Goal: Information Seeking & Learning: Learn about a topic

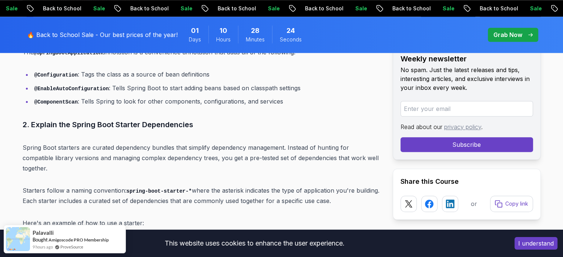
scroll to position [889, 0]
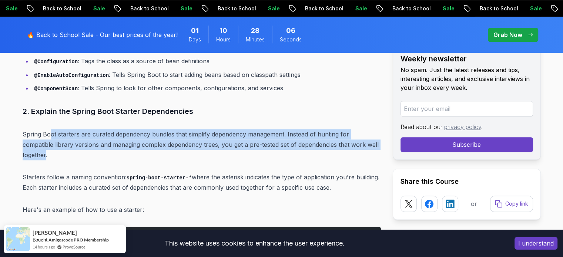
drag, startPoint x: 51, startPoint y: 131, endPoint x: 370, endPoint y: 148, distance: 319.3
click at [370, 148] on p "Spring Boot starters are curated dependency bundles that simplify dependency ma…" at bounding box center [202, 144] width 358 height 31
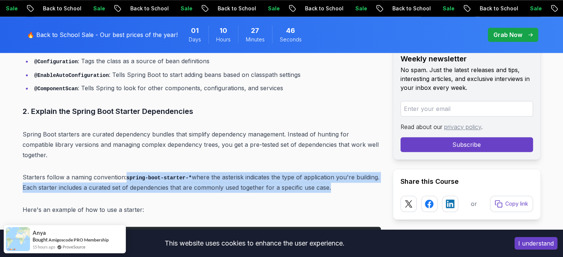
drag, startPoint x: 126, startPoint y: 164, endPoint x: 327, endPoint y: 176, distance: 201.8
click at [327, 176] on p "Starters follow a naming convention: spring-boot-starter-* where the asterisk i…" at bounding box center [202, 182] width 358 height 21
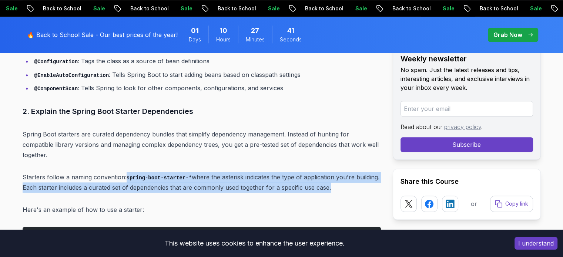
click at [219, 178] on p "Starters follow a naming convention: spring-boot-starter-* where the asterisk i…" at bounding box center [202, 182] width 358 height 21
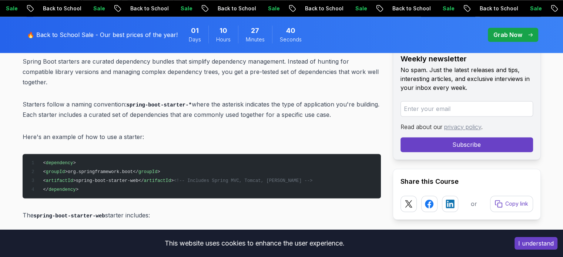
scroll to position [963, 0]
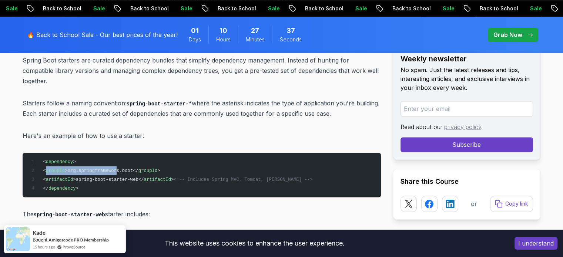
drag, startPoint x: 56, startPoint y: 158, endPoint x: 120, endPoint y: 157, distance: 64.1
click at [120, 169] on span "< groupId >org.springframework.boot</ groupId >" at bounding box center [94, 171] width 132 height 5
drag, startPoint x: 53, startPoint y: 169, endPoint x: 94, endPoint y: 169, distance: 41.9
click at [94, 177] on span "< artifactId >spring-boot-starter-web</ artifactId > <!-- Includes Spring MVC, …" at bounding box center [170, 179] width 284 height 5
drag, startPoint x: 92, startPoint y: 159, endPoint x: 130, endPoint y: 162, distance: 38.2
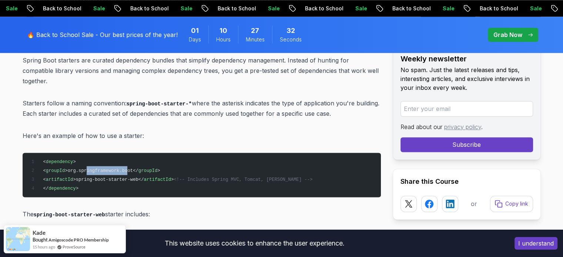
click at [130, 162] on pre "< dependency > < groupId >org.springframework.boot</ groupId > < artifactId >sp…" at bounding box center [202, 175] width 358 height 44
click at [92, 169] on span ">org.springframework.boot</" at bounding box center [101, 171] width 73 height 5
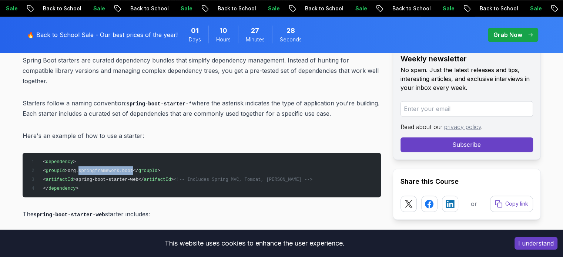
drag, startPoint x: 85, startPoint y: 159, endPoint x: 135, endPoint y: 160, distance: 50.0
click at [135, 169] on span ">org.springframework.boot</" at bounding box center [101, 171] width 73 height 5
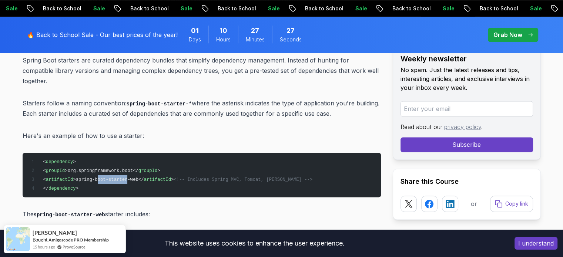
drag, startPoint x: 103, startPoint y: 170, endPoint x: 131, endPoint y: 170, distance: 28.5
click at [131, 177] on span ">spring-boot-starter-web</" at bounding box center [108, 179] width 71 height 5
click at [102, 154] on pre "< dependency > < groupId >org.springframework.boot</ groupId > < artifactId >sp…" at bounding box center [202, 175] width 358 height 44
drag, startPoint x: 79, startPoint y: 160, endPoint x: 137, endPoint y: 160, distance: 57.4
click at [137, 169] on span ">org.springframework.boot</" at bounding box center [101, 171] width 73 height 5
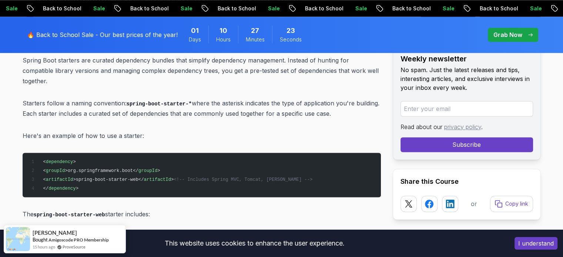
click at [126, 177] on span ">spring-boot-starter-web</" at bounding box center [108, 179] width 71 height 5
drag, startPoint x: 83, startPoint y: 167, endPoint x: 140, endPoint y: 167, distance: 57.0
click at [140, 177] on span ">spring-boot-starter-web</" at bounding box center [108, 179] width 71 height 5
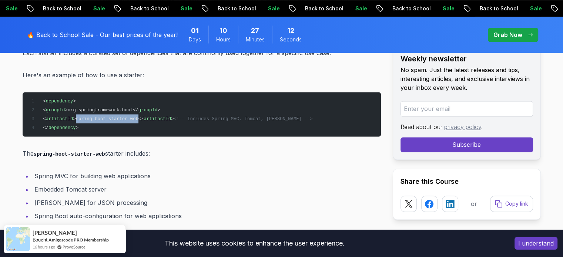
scroll to position [1037, 0]
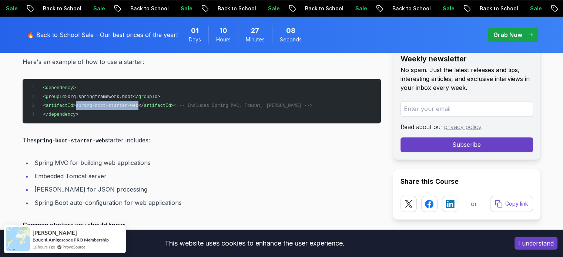
drag, startPoint x: 54, startPoint y: 128, endPoint x: 147, endPoint y: 128, distance: 92.2
click at [147, 135] on p "The spring-boot-starter-web starter includes:" at bounding box center [202, 140] width 358 height 11
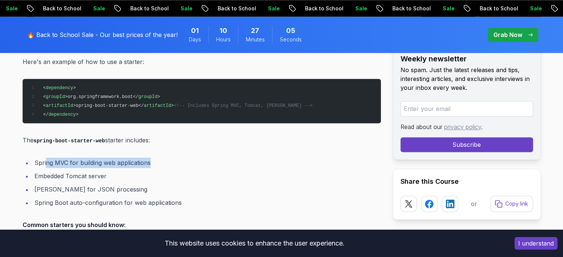
drag, startPoint x: 47, startPoint y: 154, endPoint x: 151, endPoint y: 153, distance: 104.1
click at [151, 158] on li "Spring MVC for building web applications" at bounding box center [206, 163] width 349 height 10
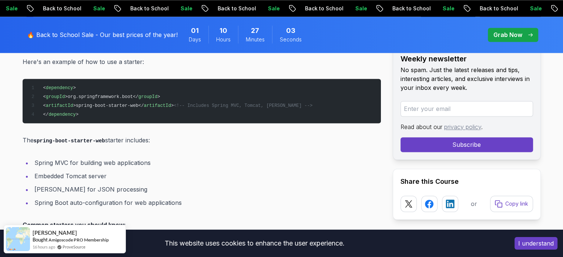
click at [39, 158] on li "Spring MVC for building web applications" at bounding box center [206, 163] width 349 height 10
drag, startPoint x: 33, startPoint y: 150, endPoint x: 158, endPoint y: 150, distance: 124.8
click at [158, 158] on li "Spring MVC for building web applications" at bounding box center [206, 163] width 349 height 10
drag, startPoint x: 34, startPoint y: 164, endPoint x: 108, endPoint y: 166, distance: 74.1
click at [108, 171] on li "Embedded Tomcat server" at bounding box center [206, 176] width 349 height 10
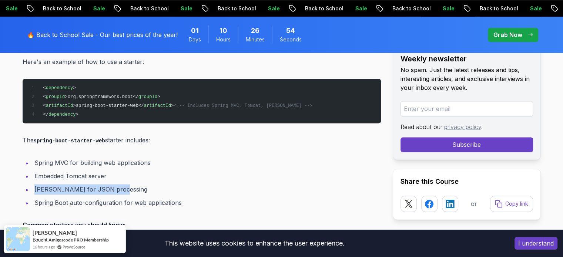
drag, startPoint x: 34, startPoint y: 177, endPoint x: 124, endPoint y: 177, distance: 90.0
click at [124, 184] on li "[PERSON_NAME] for JSON processing" at bounding box center [206, 189] width 349 height 10
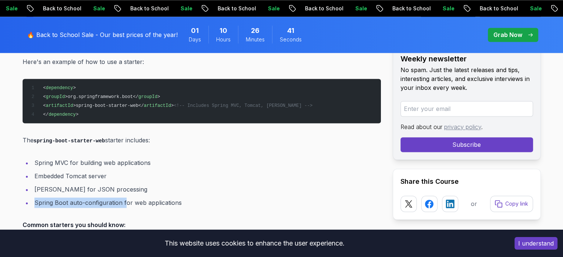
drag, startPoint x: 35, startPoint y: 190, endPoint x: 124, endPoint y: 193, distance: 89.3
click at [124, 198] on li "Spring Boot auto-configuration for web applications" at bounding box center [206, 203] width 349 height 10
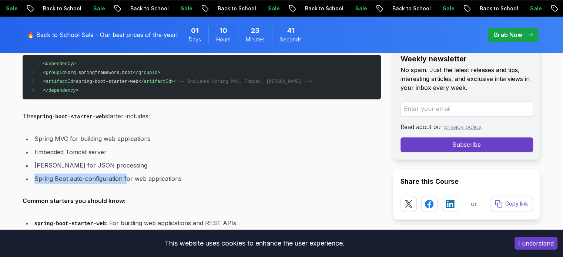
scroll to position [1074, 0]
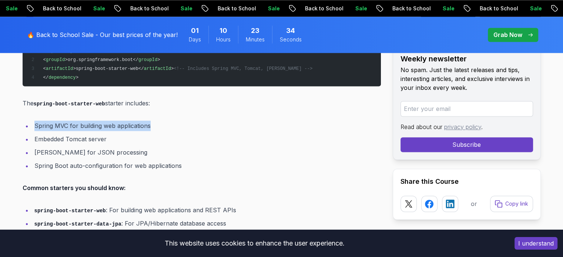
drag, startPoint x: 34, startPoint y: 113, endPoint x: 156, endPoint y: 117, distance: 121.6
click at [156, 121] on li "Spring MVC for building web applications" at bounding box center [206, 126] width 349 height 10
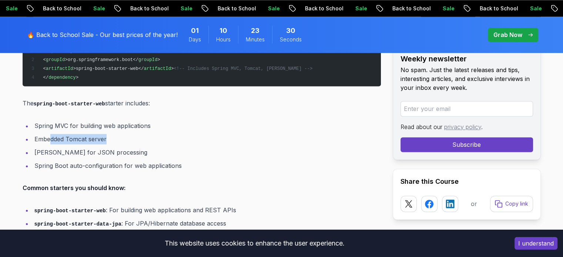
drag, startPoint x: 50, startPoint y: 127, endPoint x: 110, endPoint y: 129, distance: 59.7
click at [110, 134] on li "Embedded Tomcat server" at bounding box center [206, 139] width 349 height 10
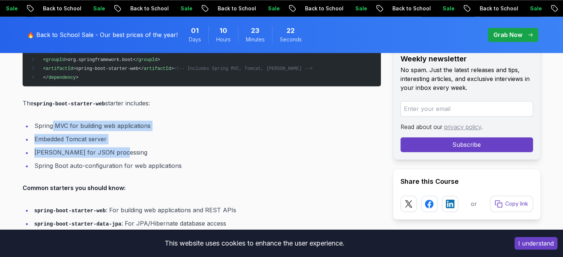
drag, startPoint x: 51, startPoint y: 111, endPoint x: 118, endPoint y: 140, distance: 72.6
click at [118, 140] on ul "Spring MVC for building web applications Embedded Tomcat server [PERSON_NAME] f…" at bounding box center [202, 146] width 358 height 50
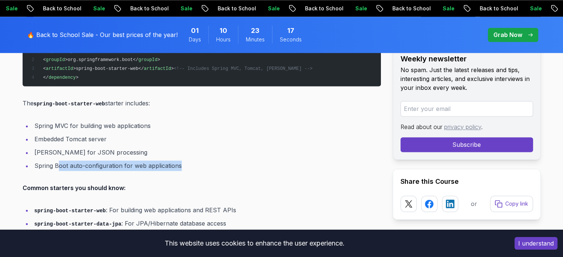
drag, startPoint x: 59, startPoint y: 154, endPoint x: 194, endPoint y: 148, distance: 135.3
click at [194, 161] on li "Spring Boot auto-configuration for web applications" at bounding box center [206, 166] width 349 height 10
click at [121, 161] on li "Spring Boot auto-configuration for web applications" at bounding box center [206, 166] width 349 height 10
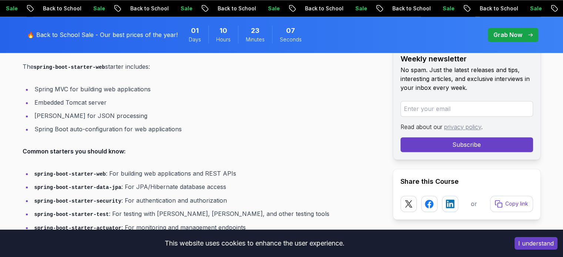
scroll to position [1111, 0]
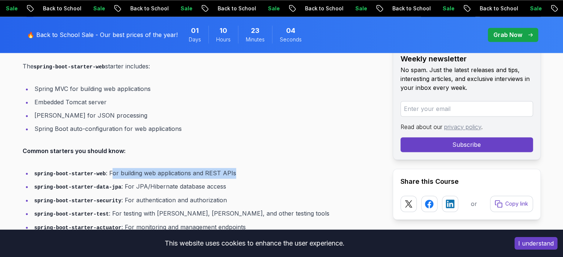
drag, startPoint x: 107, startPoint y: 158, endPoint x: 260, endPoint y: 158, distance: 152.6
click at [260, 168] on li "spring-boot-starter-web : For building web applications and REST APIs" at bounding box center [206, 173] width 349 height 11
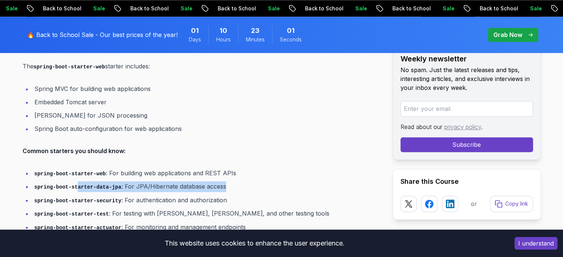
drag, startPoint x: 73, startPoint y: 177, endPoint x: 221, endPoint y: 179, distance: 148.5
click at [221, 181] on li "spring-boot-starter-data-jpa : For JPA/Hibernate database access" at bounding box center [206, 186] width 349 height 11
click at [53, 197] on strong "spring-boot-starter-security" at bounding box center [77, 200] width 87 height 7
drag, startPoint x: 35, startPoint y: 174, endPoint x: 113, endPoint y: 177, distance: 78.2
click at [113, 181] on li "spring-boot-starter-data-jpa : For JPA/Hibernate database access" at bounding box center [206, 186] width 349 height 11
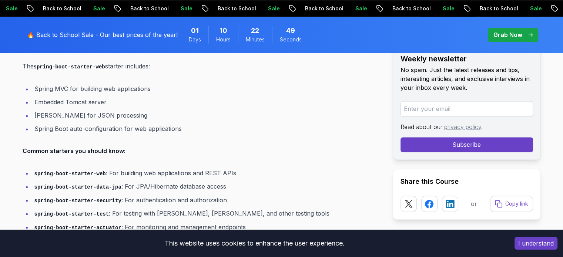
click at [112, 181] on ul "spring-boot-starter-web : For building web applications and REST APIs spring-bo…" at bounding box center [202, 214] width 358 height 92
drag, startPoint x: 117, startPoint y: 175, endPoint x: 220, endPoint y: 178, distance: 103.4
click at [220, 181] on li "spring-boot-starter-data-jpa : For JPA/Hibernate database access" at bounding box center [206, 186] width 349 height 11
drag, startPoint x: 117, startPoint y: 187, endPoint x: 219, endPoint y: 189, distance: 101.9
click at [219, 195] on li "spring-boot-starter-security : For authentication and authorization" at bounding box center [206, 200] width 349 height 11
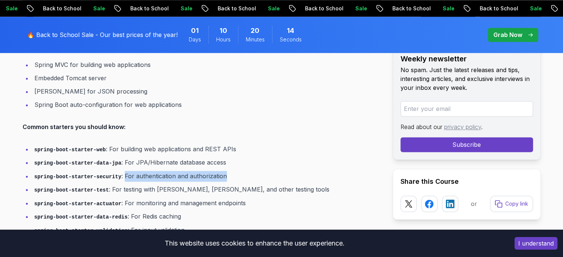
scroll to position [1148, 0]
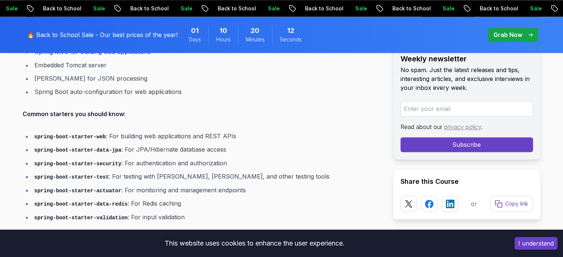
click at [91, 161] on code "spring-boot-starter-security" at bounding box center [77, 164] width 87 height 6
drag, startPoint x: 113, startPoint y: 150, endPoint x: 34, endPoint y: 150, distance: 78.9
click at [34, 161] on code "spring-boot-starter-security" at bounding box center [77, 164] width 87 height 6
drag, startPoint x: 34, startPoint y: 163, endPoint x: 102, endPoint y: 165, distance: 68.2
click at [102, 174] on code "spring-boot-starter-test" at bounding box center [71, 177] width 75 height 6
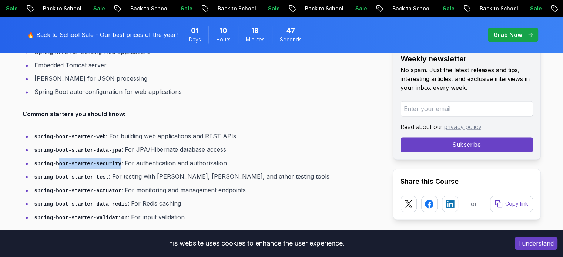
drag, startPoint x: 58, startPoint y: 152, endPoint x: 113, endPoint y: 153, distance: 55.2
click at [113, 161] on code "spring-boot-starter-security" at bounding box center [77, 164] width 87 height 6
click at [95, 158] on ul "spring-boot-starter-web : For building web applications and REST APIs spring-bo…" at bounding box center [202, 177] width 358 height 92
drag, startPoint x: 70, startPoint y: 152, endPoint x: 111, endPoint y: 153, distance: 40.7
click at [111, 161] on code "spring-boot-starter-security" at bounding box center [77, 164] width 87 height 6
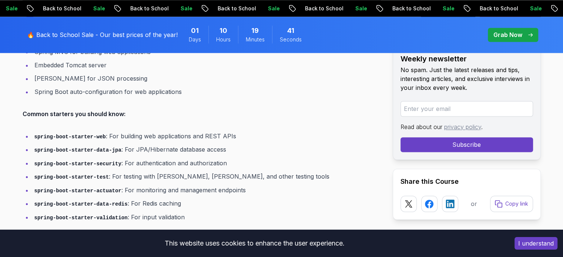
click at [111, 158] on ul "spring-boot-starter-web : For building web applications and REST APIs spring-bo…" at bounding box center [202, 177] width 358 height 92
drag, startPoint x: 34, startPoint y: 138, endPoint x: 114, endPoint y: 138, distance: 80.0
click at [114, 144] on li "spring-boot-starter-data-jpa : For JPA/Hibernate database access" at bounding box center [206, 149] width 349 height 11
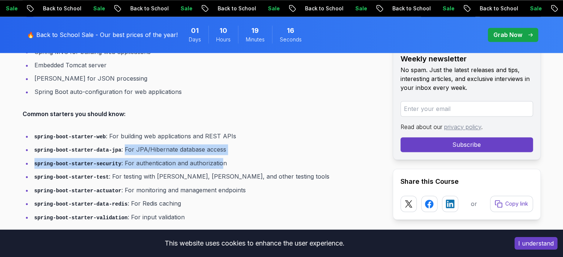
drag, startPoint x: 117, startPoint y: 136, endPoint x: 216, endPoint y: 155, distance: 101.0
click at [216, 155] on ul "spring-boot-starter-web : For building web applications and REST APIs spring-bo…" at bounding box center [202, 177] width 358 height 92
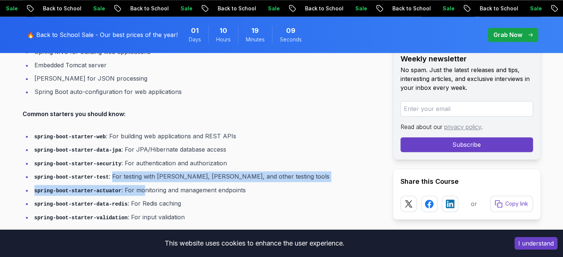
drag, startPoint x: 106, startPoint y: 163, endPoint x: 136, endPoint y: 170, distance: 31.5
click at [136, 170] on ul "spring-boot-starter-web : For building web applications and REST APIs spring-bo…" at bounding box center [202, 177] width 358 height 92
click at [132, 185] on li "spring-boot-starter-actuator : For monitoring and management endpoints" at bounding box center [206, 190] width 349 height 11
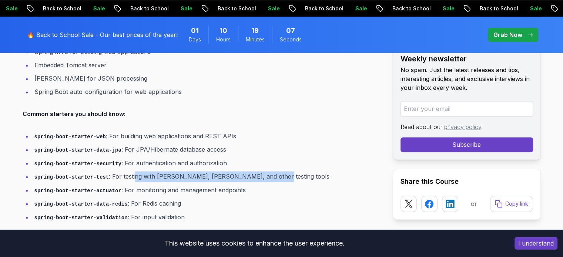
drag, startPoint x: 129, startPoint y: 163, endPoint x: 261, endPoint y: 168, distance: 131.6
click at [261, 171] on li "spring-boot-starter-test : For testing with [PERSON_NAME], Mockito, and other t…" at bounding box center [206, 176] width 349 height 11
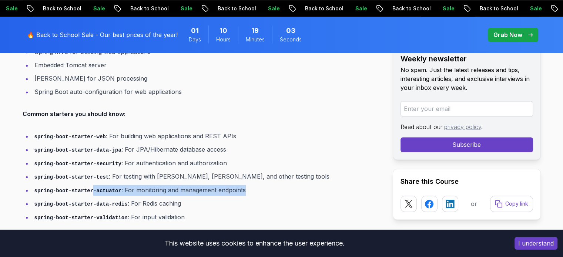
drag, startPoint x: 88, startPoint y: 178, endPoint x: 239, endPoint y: 178, distance: 150.4
click at [239, 185] on li "spring-boot-starter-actuator : For monitoring and management endpoints" at bounding box center [206, 190] width 349 height 11
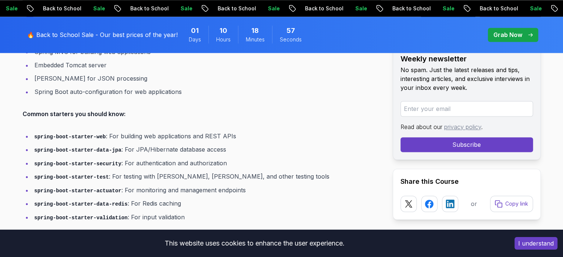
click at [104, 199] on li "spring-boot-starter-data-redis : For Redis caching" at bounding box center [206, 204] width 349 height 11
drag, startPoint x: 92, startPoint y: 191, endPoint x: 116, endPoint y: 190, distance: 23.4
click at [116, 201] on code "spring-boot-starter-data-redis" at bounding box center [80, 204] width 93 height 6
click at [120, 199] on li "spring-boot-starter-data-redis : For Redis caching" at bounding box center [206, 204] width 349 height 11
drag, startPoint x: 122, startPoint y: 190, endPoint x: 207, endPoint y: 193, distance: 84.8
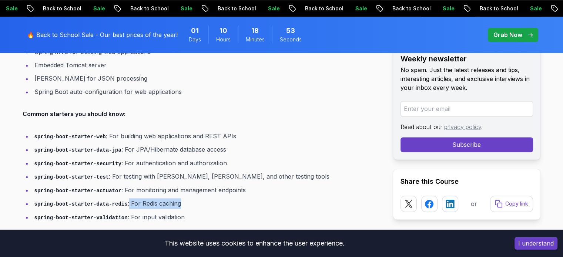
click at [207, 199] on li "spring-boot-starter-data-redis : For Redis caching" at bounding box center [206, 204] width 349 height 11
click at [99, 200] on strong "spring-boot-starter-data-redis" at bounding box center [80, 203] width 93 height 7
drag, startPoint x: 88, startPoint y: 204, endPoint x: 129, endPoint y: 205, distance: 41.5
click at [129, 212] on li "spring-boot-starter-validation : For input validation" at bounding box center [206, 217] width 349 height 11
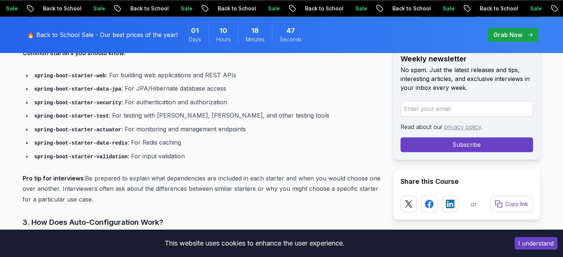
scroll to position [1222, 0]
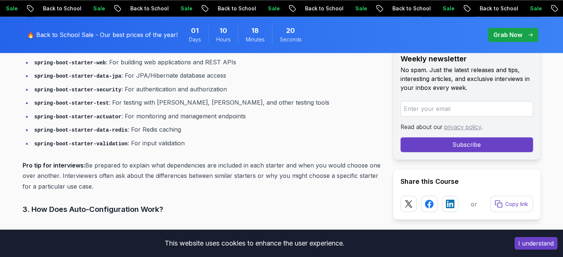
drag, startPoint x: 86, startPoint y: 153, endPoint x: 111, endPoint y: 169, distance: 30.3
click at [111, 169] on p "Pro tip for interviews: Be prepared to explain what dependencies are included i…" at bounding box center [202, 175] width 358 height 31
click at [110, 176] on p "Pro tip for interviews: Be prepared to explain what dependencies are included i…" at bounding box center [202, 175] width 358 height 31
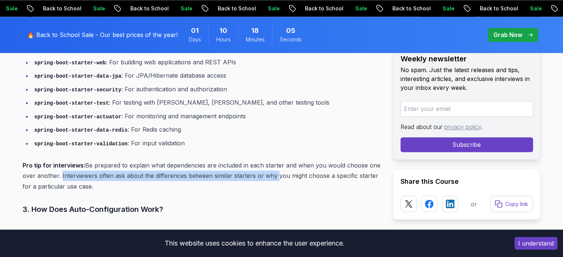
drag, startPoint x: 60, startPoint y: 162, endPoint x: 273, endPoint y: 159, distance: 213.0
click at [273, 160] on p "Pro tip for interviews: Be prepared to explain what dependencies are included i…" at bounding box center [202, 175] width 358 height 31
click at [113, 163] on p "Pro tip for interviews: Be prepared to explain what dependencies are included i…" at bounding box center [202, 175] width 358 height 31
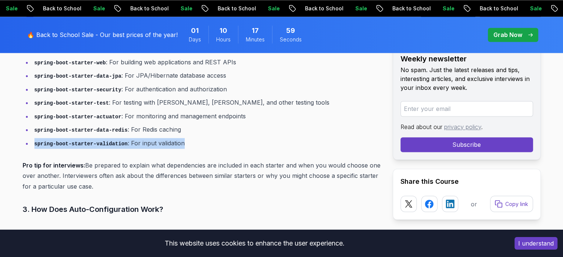
drag, startPoint x: 34, startPoint y: 131, endPoint x: 176, endPoint y: 133, distance: 141.9
click at [176, 138] on li "spring-boot-starter-validation : For input validation" at bounding box center [206, 143] width 349 height 11
copy li "spring-boot-starter-validation : For input validation"
